Goal: Check status: Check status

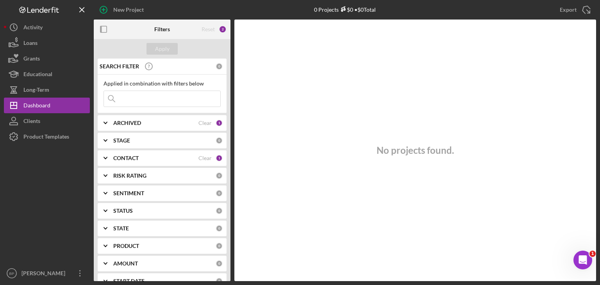
click at [125, 95] on input at bounding box center [162, 99] width 116 height 16
type input "strabella"
click at [165, 45] on div "Apply" at bounding box center [162, 49] width 14 height 12
click at [168, 156] on div "CONTACT" at bounding box center [155, 158] width 85 height 6
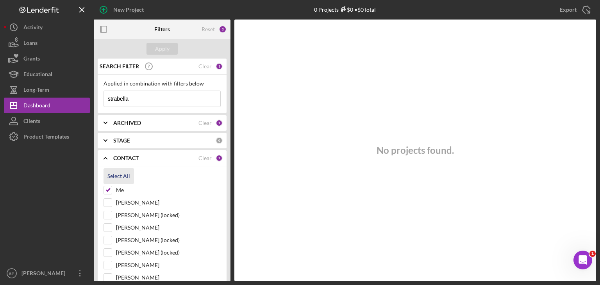
click at [112, 174] on div "Select All" at bounding box center [118, 176] width 23 height 16
checkbox input "true"
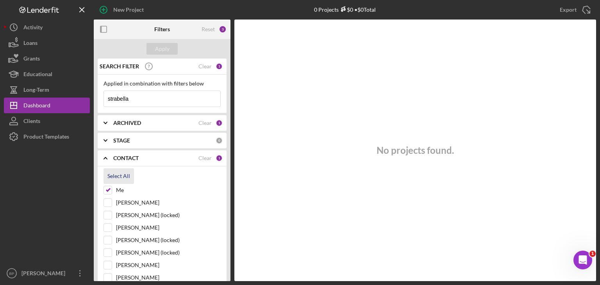
checkbox input "true"
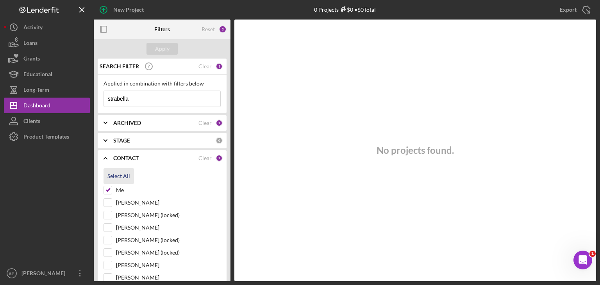
checkbox input "true"
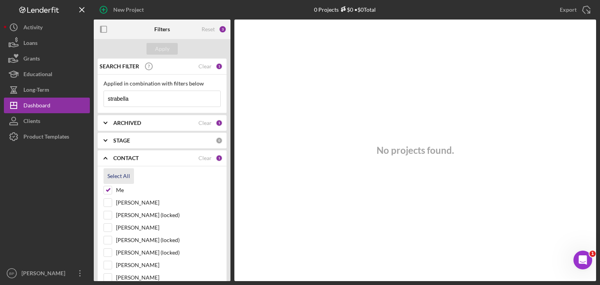
checkbox input "true"
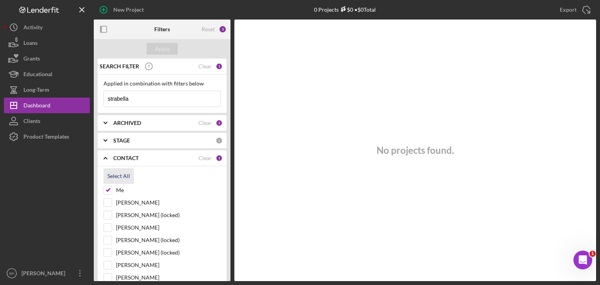
checkbox input "true"
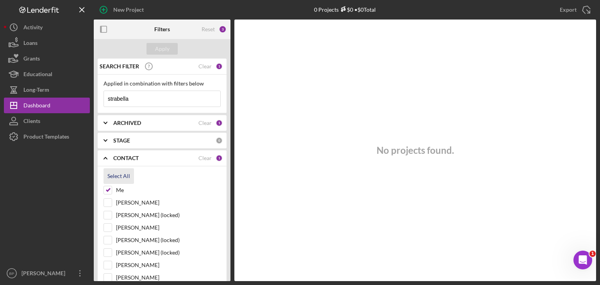
checkbox input "true"
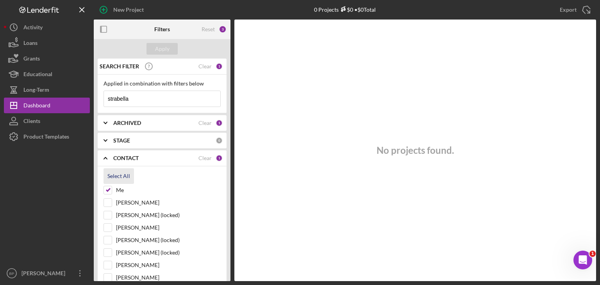
checkbox input "true"
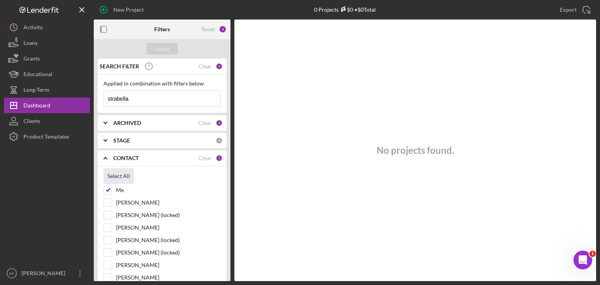
checkbox input "true"
click at [161, 46] on div "Apply" at bounding box center [162, 49] width 14 height 12
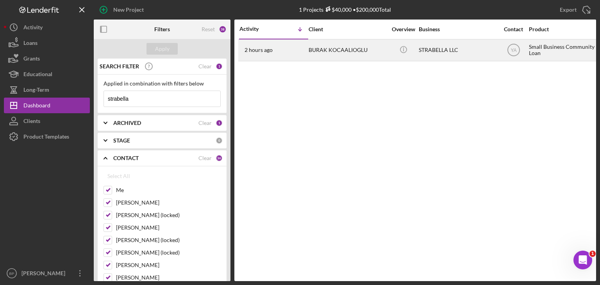
click at [345, 48] on div "BURAK KOCAALIOGLU" at bounding box center [347, 50] width 78 height 21
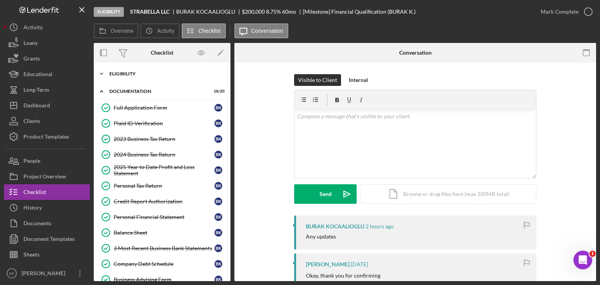
click at [137, 75] on div "Eligibility" at bounding box center [164, 73] width 111 height 5
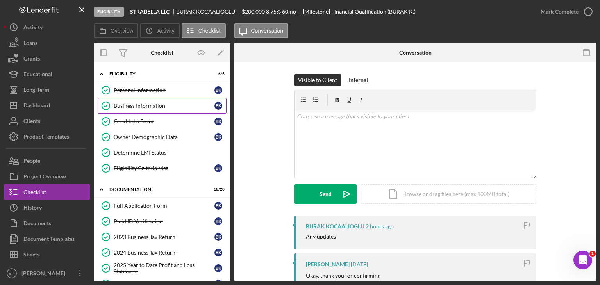
click at [136, 104] on div "Business Information" at bounding box center [164, 106] width 101 height 6
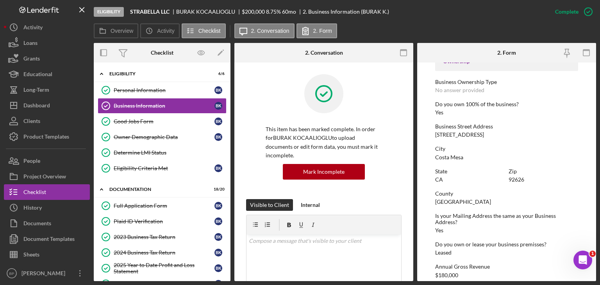
scroll to position [312, 0]
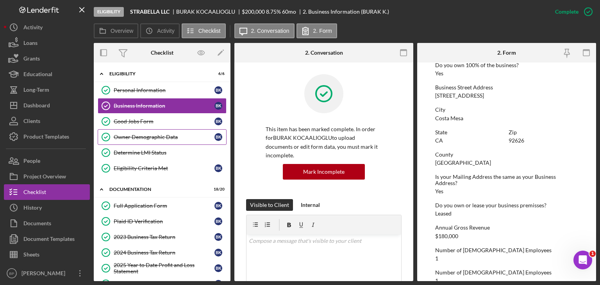
click at [144, 138] on div "Owner Demographic Data" at bounding box center [164, 137] width 101 height 6
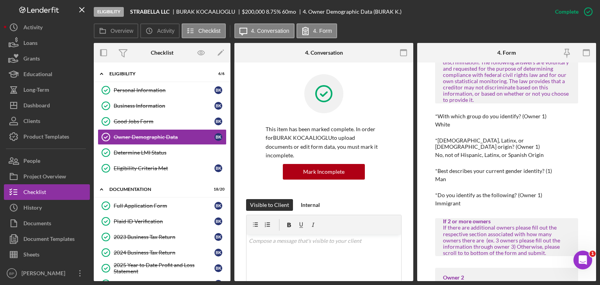
scroll to position [312, 0]
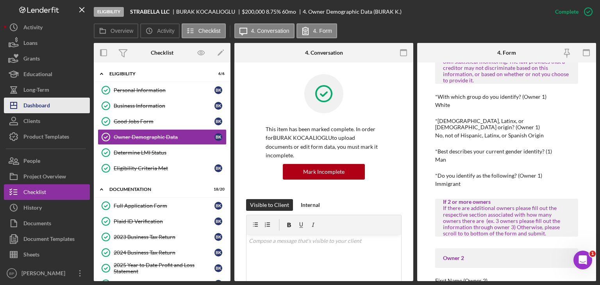
click at [44, 100] on div "Dashboard" at bounding box center [36, 107] width 27 height 18
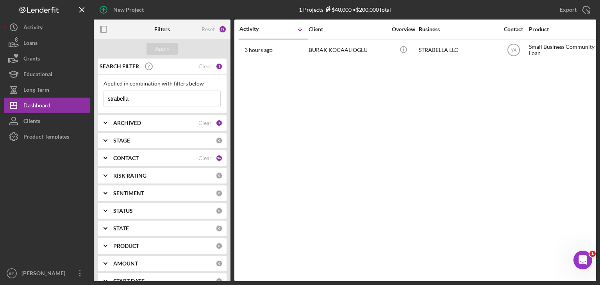
click at [137, 99] on input "strabella" at bounding box center [162, 99] width 116 height 16
type input "s"
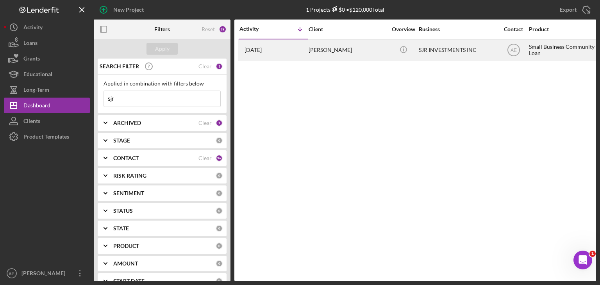
type input "sjr"
drag, startPoint x: 448, startPoint y: 43, endPoint x: 429, endPoint y: 53, distance: 21.3
click at [429, 53] on div "SJR INVESTMENTS INC" at bounding box center [457, 50] width 78 height 21
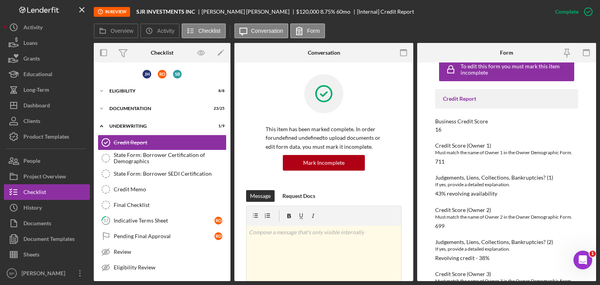
scroll to position [17, 0]
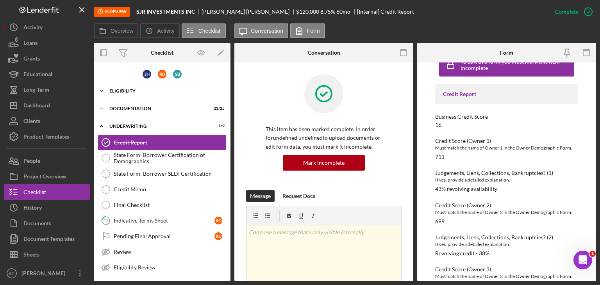
click at [101, 88] on icon "Icon/Expander" at bounding box center [102, 91] width 16 height 16
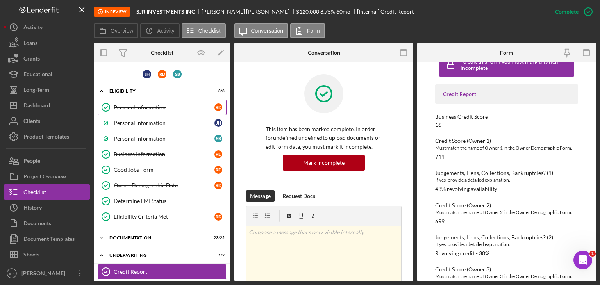
click at [142, 107] on div "Personal Information" at bounding box center [164, 107] width 101 height 6
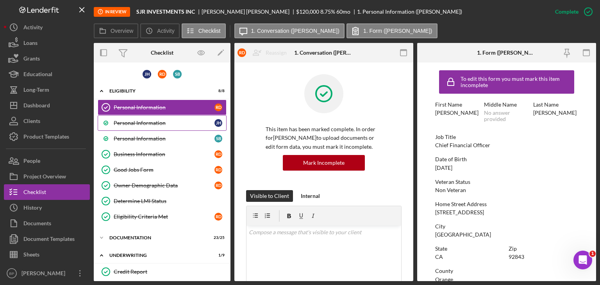
click at [130, 120] on div "Personal Information" at bounding box center [164, 123] width 101 height 6
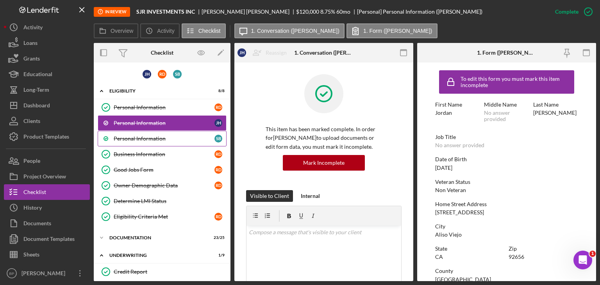
click at [133, 133] on link "Personal Information S B" at bounding box center [162, 139] width 129 height 16
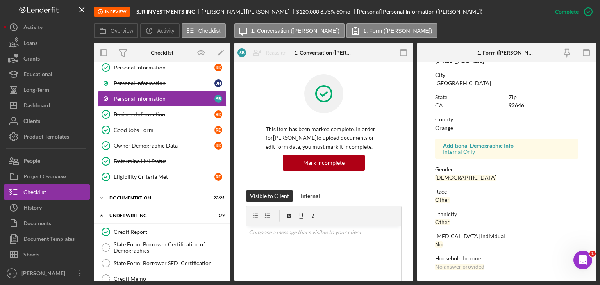
scroll to position [151, 0]
drag, startPoint x: 160, startPoint y: 85, endPoint x: 155, endPoint y: 83, distance: 6.3
click at [155, 83] on div "Personal Information" at bounding box center [164, 83] width 101 height 6
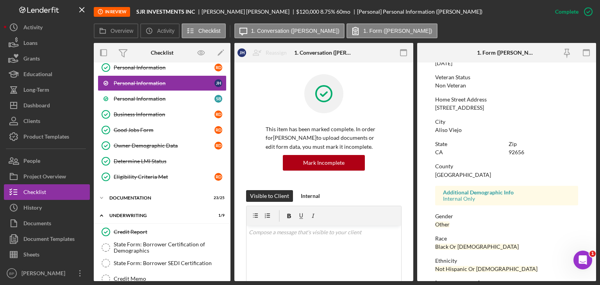
scroll to position [152, 0]
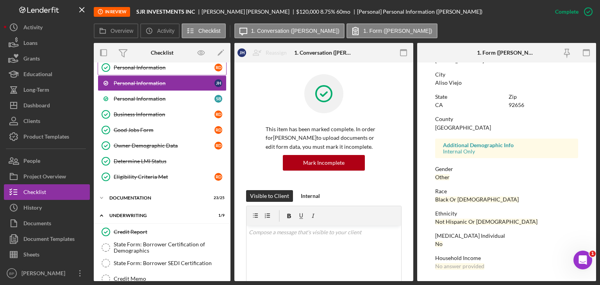
click at [144, 69] on div "Personal Information" at bounding box center [164, 67] width 101 height 6
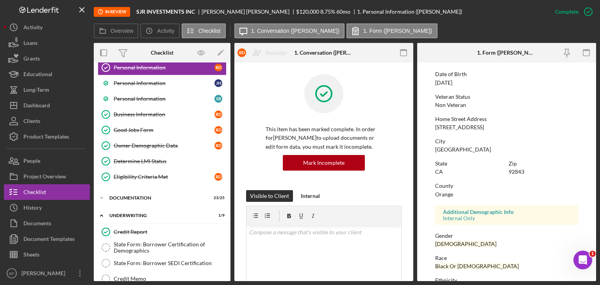
scroll to position [106, 0]
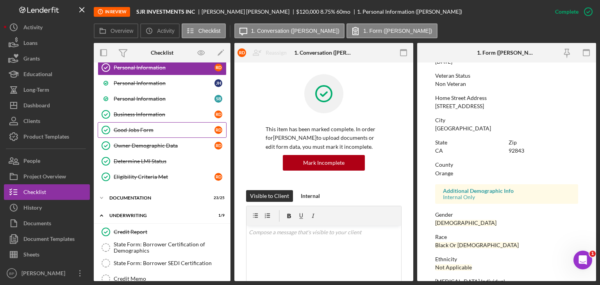
click at [149, 133] on link "Good Jobs Form Good Jobs Form R D" at bounding box center [162, 130] width 129 height 16
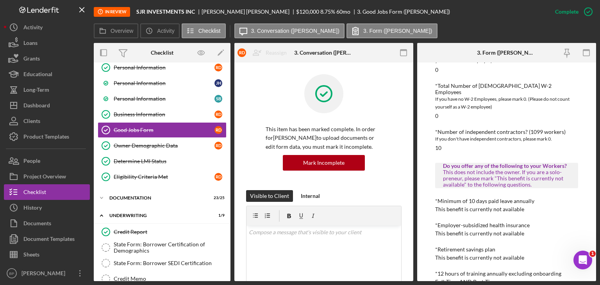
scroll to position [256, 0]
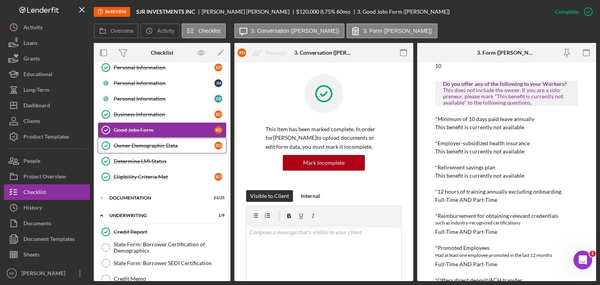
click at [121, 139] on link "Owner Demographic Data Owner Demographic Data R D" at bounding box center [162, 146] width 129 height 16
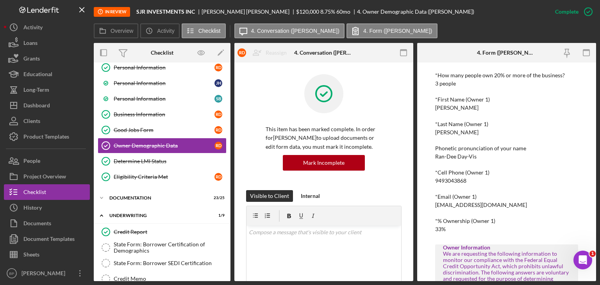
scroll to position [83, 0]
click at [171, 162] on div "Determine LMI Status" at bounding box center [170, 161] width 112 height 6
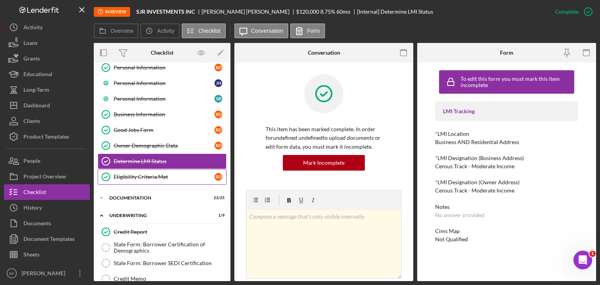
click at [164, 171] on link "Eligibility Criteria Met Eligibility Criteria Met R D" at bounding box center [162, 177] width 129 height 16
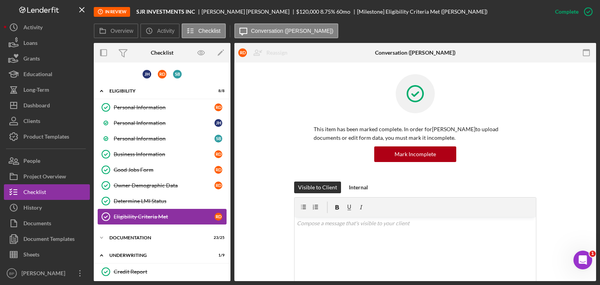
scroll to position [75, 0]
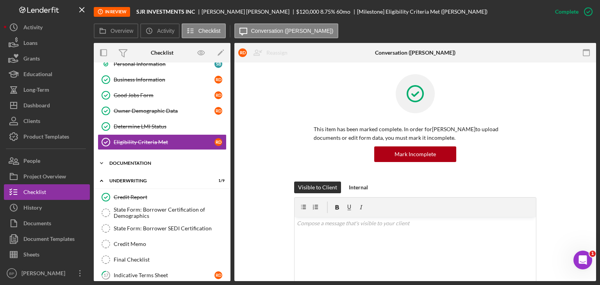
click at [136, 164] on div "Icon/Expander Documentation 23 / 25" at bounding box center [162, 163] width 137 height 16
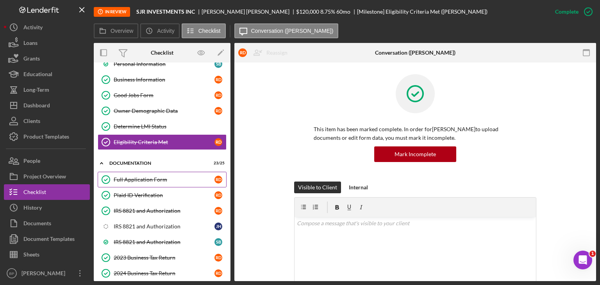
click at [134, 176] on div "Full Application Form" at bounding box center [164, 179] width 101 height 6
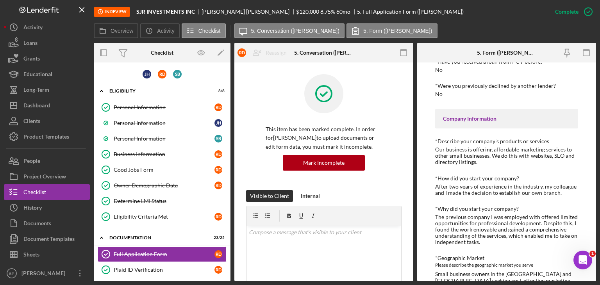
drag, startPoint x: 150, startPoint y: 140, endPoint x: 562, endPoint y: 212, distance: 418.6
drag, startPoint x: 562, startPoint y: 212, endPoint x: 139, endPoint y: 138, distance: 429.6
click at [139, 138] on div "Personal Information" at bounding box center [164, 138] width 101 height 6
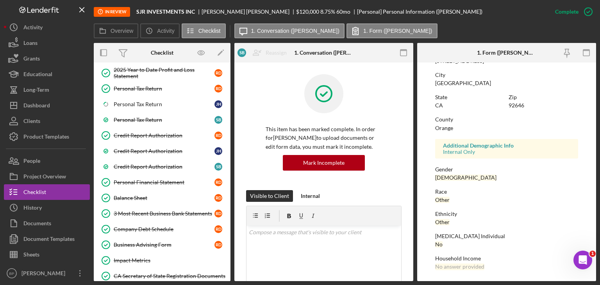
scroll to position [290, 0]
click at [148, 164] on div "Credit Report Authorization" at bounding box center [164, 167] width 101 height 6
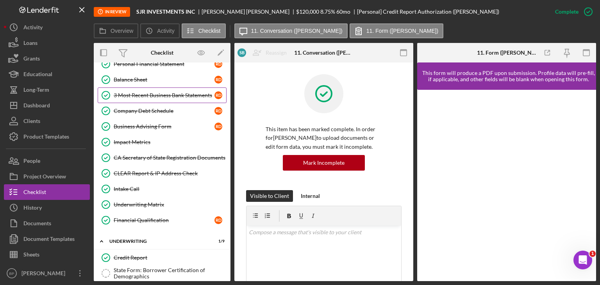
scroll to position [408, 0]
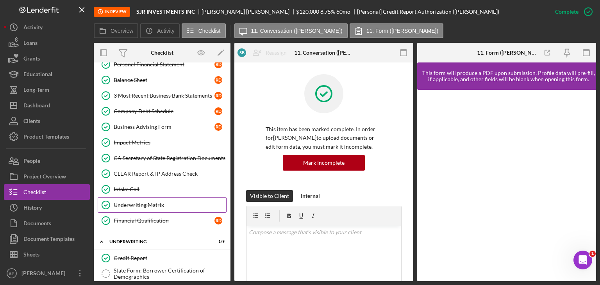
click at [149, 202] on div "Underwriting Matrix" at bounding box center [170, 205] width 112 height 6
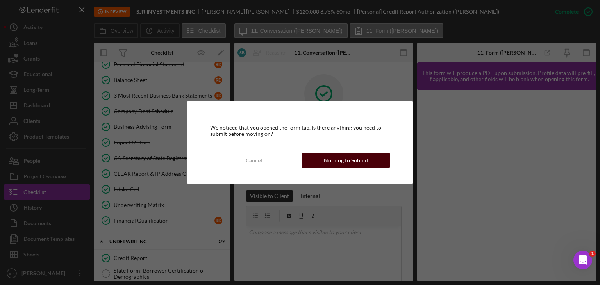
click at [342, 158] on div "Nothing to Submit" at bounding box center [346, 161] width 45 height 16
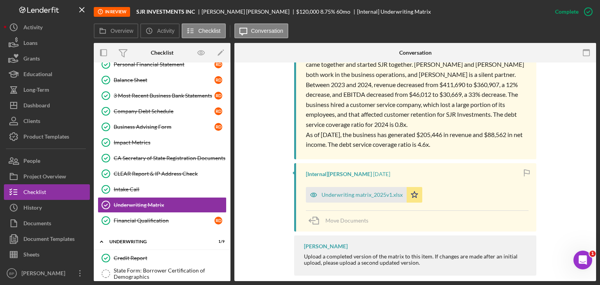
scroll to position [350, 0]
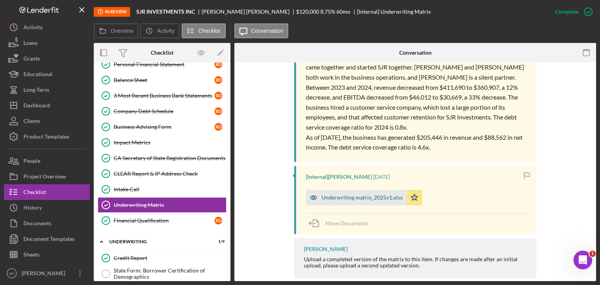
click at [358, 191] on div "Underwriting matrix_2025v1.xlsx" at bounding box center [356, 198] width 101 height 16
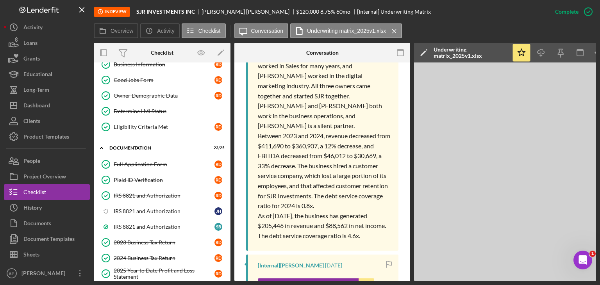
scroll to position [89, 0]
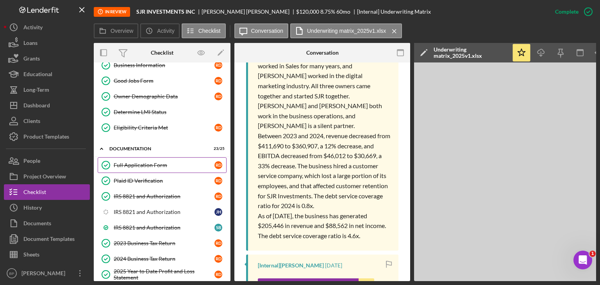
click at [130, 162] on div "Full Application Form" at bounding box center [164, 165] width 101 height 6
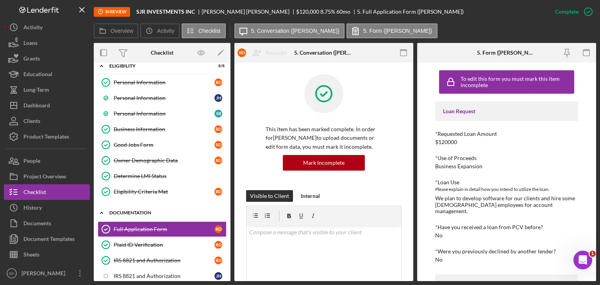
scroll to position [14, 0]
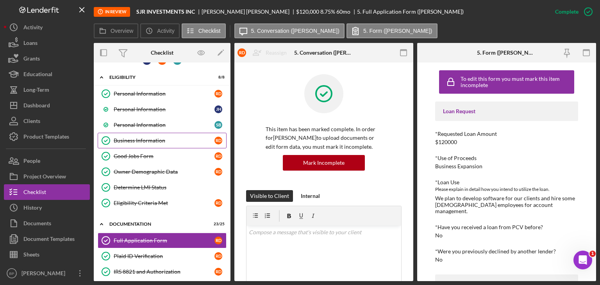
click at [130, 142] on div "Business Information" at bounding box center [164, 140] width 101 height 6
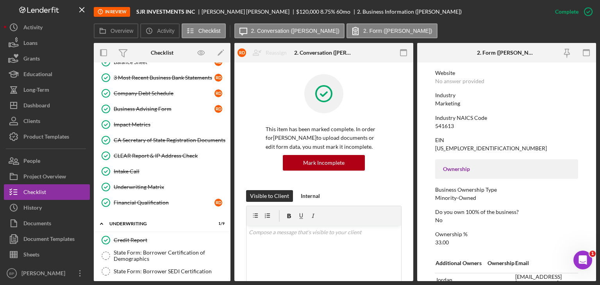
scroll to position [426, 0]
click at [149, 184] on div "Underwriting Matrix" at bounding box center [170, 187] width 112 height 6
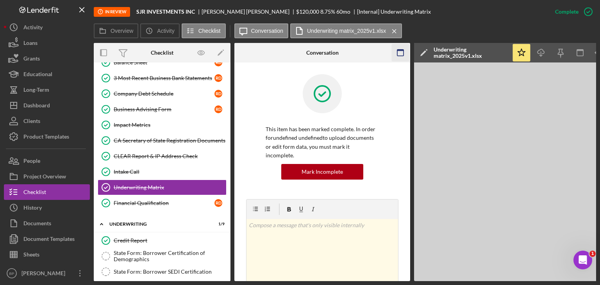
click at [396, 53] on icon "button" at bounding box center [401, 53] width 18 height 18
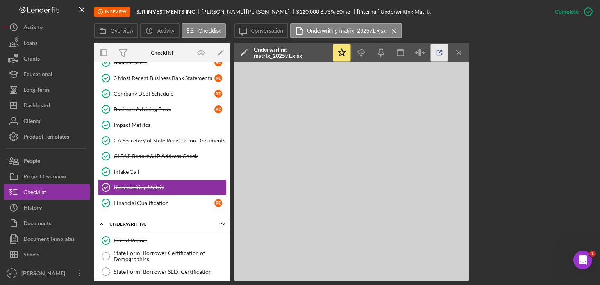
click at [439, 51] on icon "button" at bounding box center [440, 53] width 18 height 18
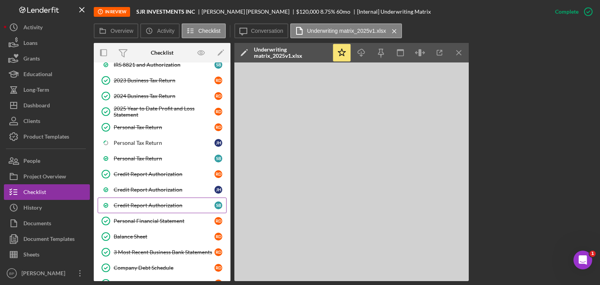
scroll to position [214, 0]
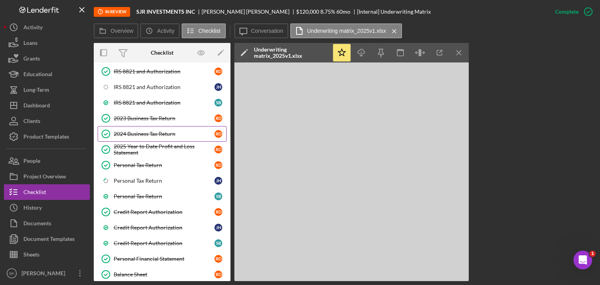
click at [148, 126] on link "2024 Business Tax Return 2024 Business Tax Return R D" at bounding box center [162, 134] width 129 height 16
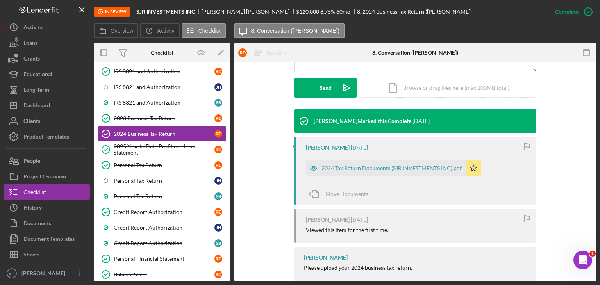
scroll to position [212, 0]
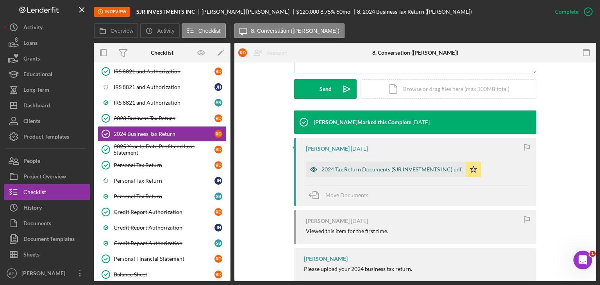
click at [383, 167] on div "2024 Tax Return Documents (SJR INVESTMENTS INC).pdf" at bounding box center [391, 169] width 140 height 6
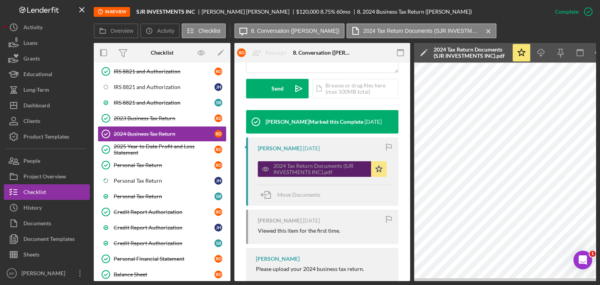
click at [303, 166] on div "2024 Tax Return Documents (SJR INVESTMENTS INC).pdf" at bounding box center [320, 169] width 94 height 12
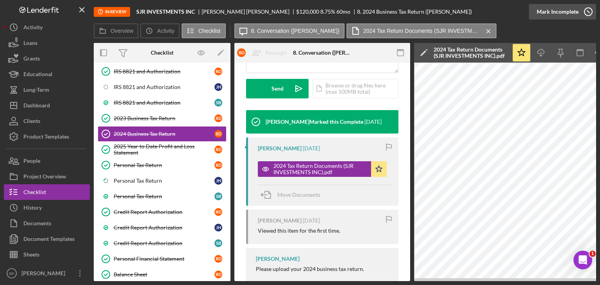
click at [581, 11] on icon "button" at bounding box center [588, 12] width 20 height 20
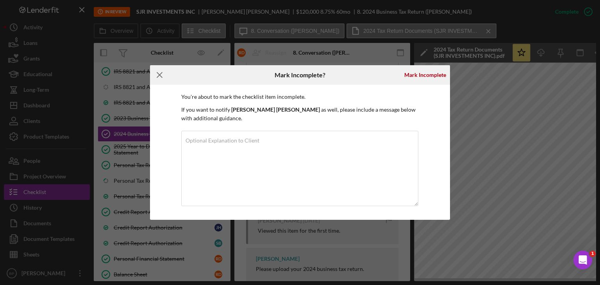
click at [157, 78] on line at bounding box center [159, 75] width 5 height 5
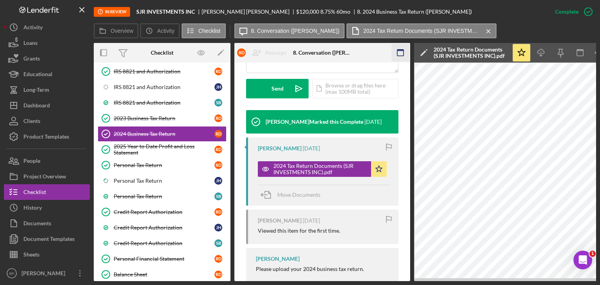
click at [400, 54] on icon "button" at bounding box center [401, 53] width 18 height 18
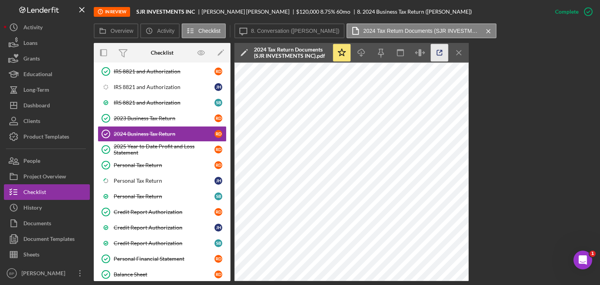
click at [438, 52] on icon "button" at bounding box center [440, 53] width 18 height 18
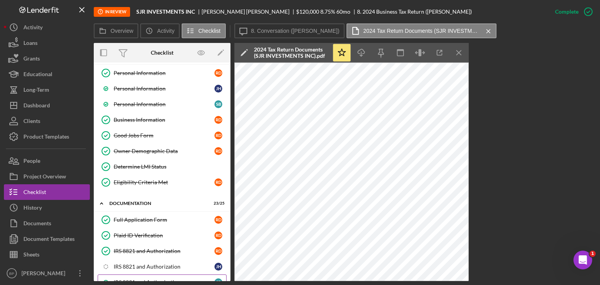
scroll to position [0, 0]
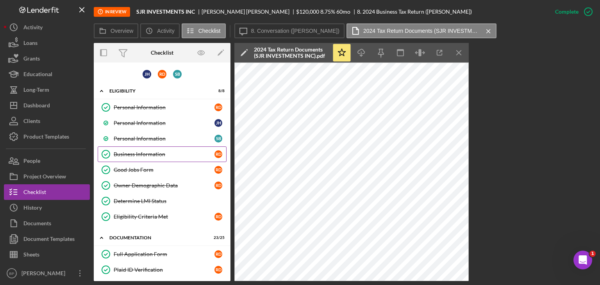
click at [128, 151] on div "Business Information" at bounding box center [164, 154] width 101 height 6
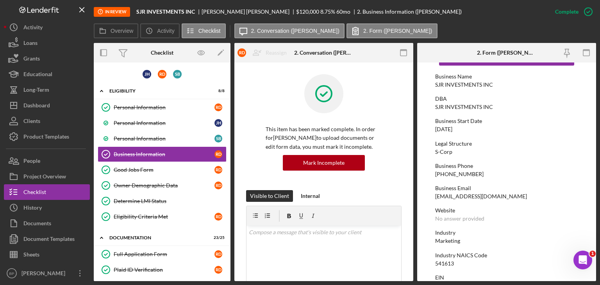
scroll to position [27, 0]
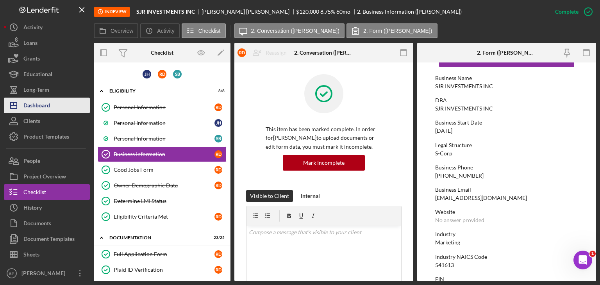
click at [45, 105] on div "Dashboard" at bounding box center [36, 107] width 27 height 18
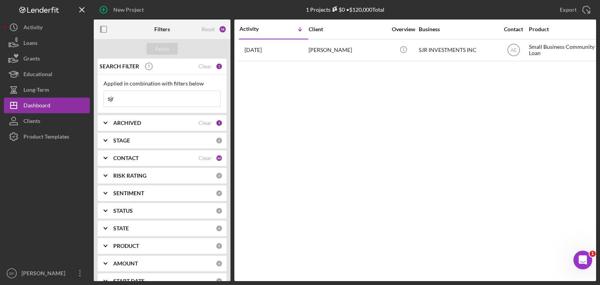
click at [144, 102] on input "sjr" at bounding box center [162, 99] width 116 height 16
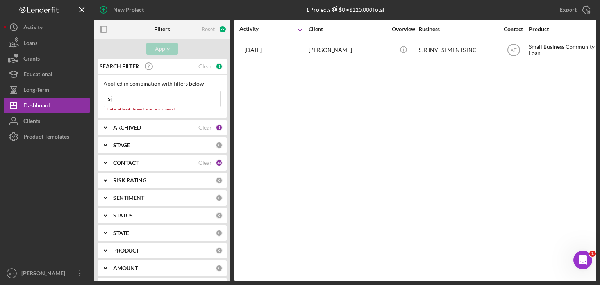
type input "s"
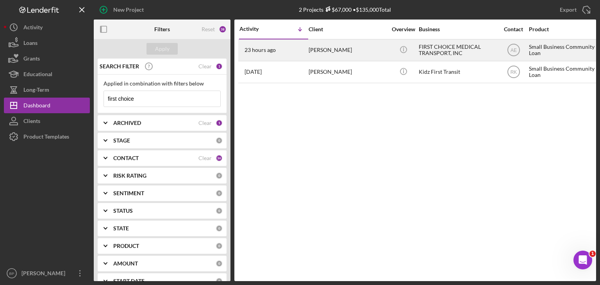
type input "first choice"
click at [345, 51] on div "Levon Arakelyan" at bounding box center [347, 50] width 78 height 21
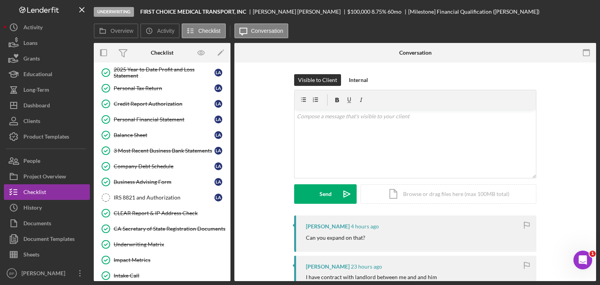
scroll to position [170, 0]
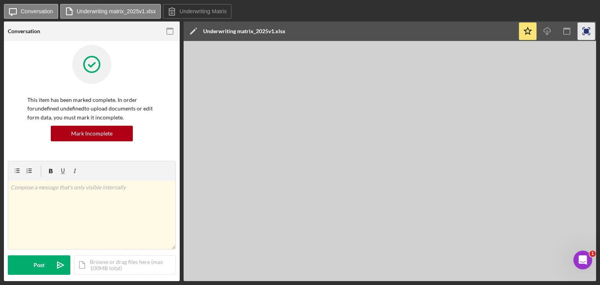
click at [584, 36] on icon "button" at bounding box center [586, 32] width 18 height 18
